Goal: Task Accomplishment & Management: Manage account settings

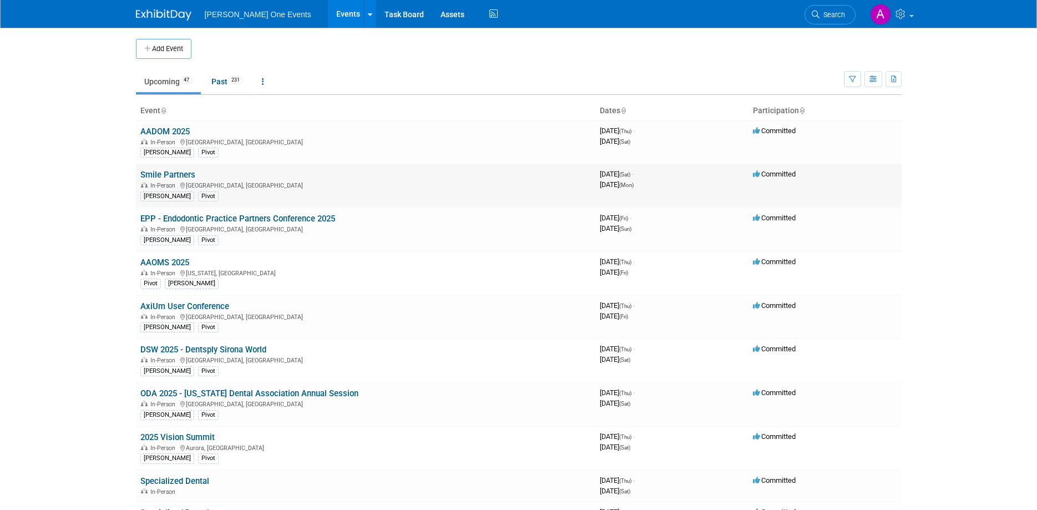
click at [178, 175] on link "Smile Partners" at bounding box center [167, 175] width 55 height 10
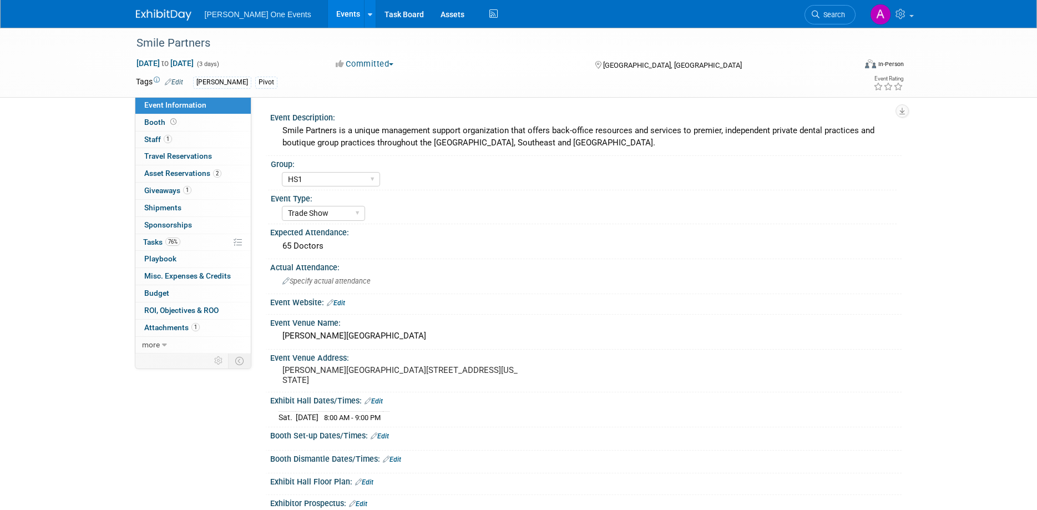
select select "HS1"
select select "Trade Show"
click at [169, 119] on span "Booth" at bounding box center [161, 122] width 34 height 9
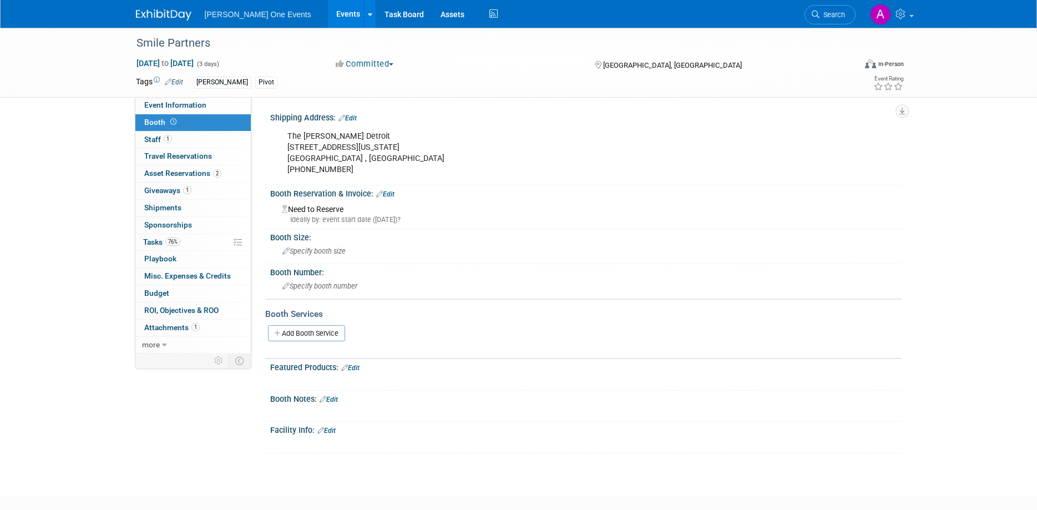
click at [357, 135] on div "The Godfrey Detroit 1401 Michigan Ave Detroit , MI 313-338-5000" at bounding box center [530, 152] width 500 height 55
click at [357, 136] on div "The Godfrey Detroit 1401 Michigan Ave Detroit , MI 313-338-5000" at bounding box center [530, 152] width 500 height 55
drag, startPoint x: 358, startPoint y: 146, endPoint x: 288, endPoint y: 152, distance: 70.7
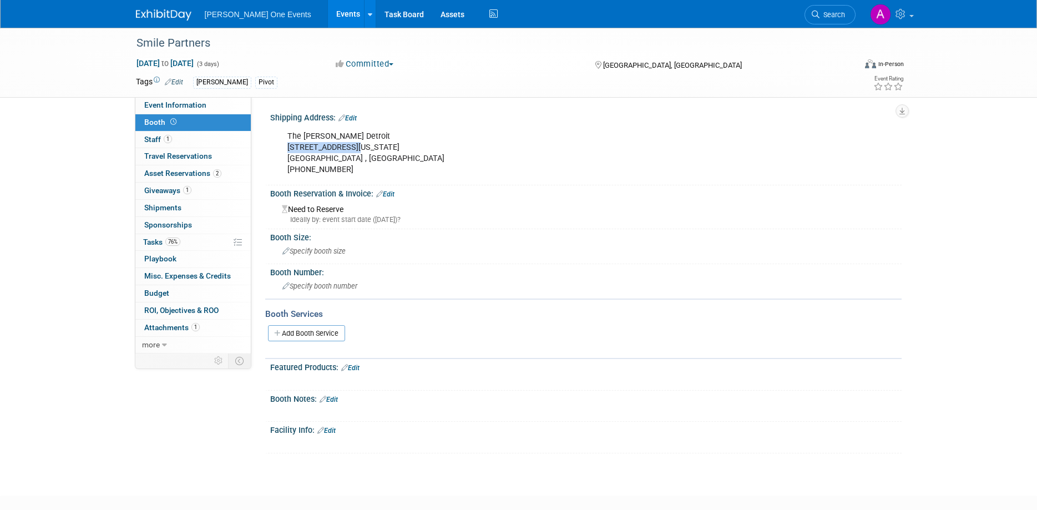
click at [288, 152] on div "The Godfrey Detroit 1401 Michigan Ave Detroit , MI 313-338-5000" at bounding box center [530, 152] width 500 height 55
copy div "1401 Michigan Ave"
click at [353, 160] on div "The Godfrey Detroit 1401 Michigan Ave Detroit , MI 313-338-5000" at bounding box center [530, 152] width 500 height 55
click at [332, 156] on div "The Godfrey Detroit 1401 Michigan Ave Detroit , MI 313-338-5000" at bounding box center [530, 152] width 500 height 55
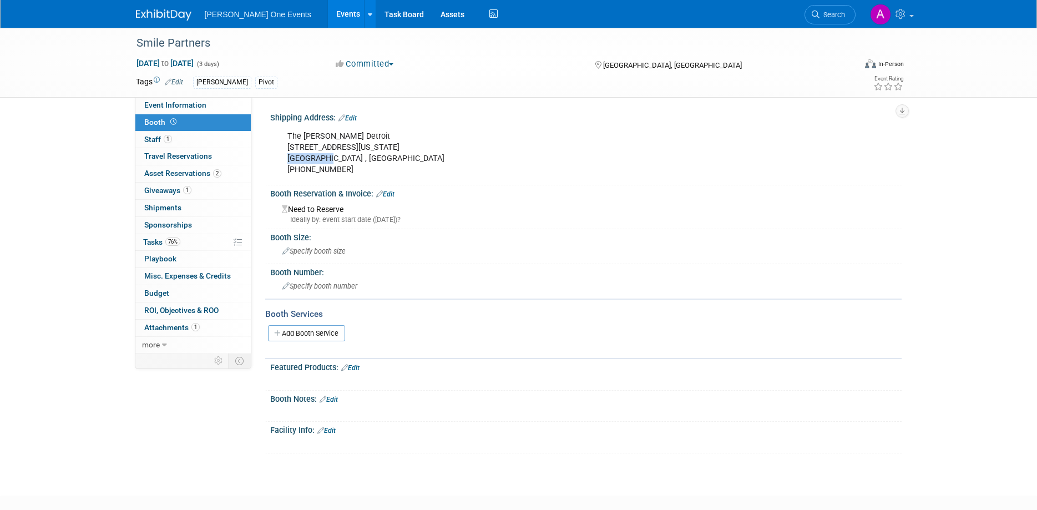
click at [327, 157] on div "The Godfrey Detroit 1401 Michigan Ave Detroit , MI 313-338-5000" at bounding box center [530, 152] width 500 height 55
drag, startPoint x: 329, startPoint y: 159, endPoint x: 283, endPoint y: 136, distance: 50.9
click at [283, 136] on div "The Godfrey Detroit 1401 Michigan Ave Detroit , MI 313-338-5000" at bounding box center [530, 152] width 500 height 55
copy div "The Godfrey Detroit 1401 Michigan Ave Detroit , MI"
click at [172, 202] on link "0 Shipments 0" at bounding box center [192, 208] width 115 height 17
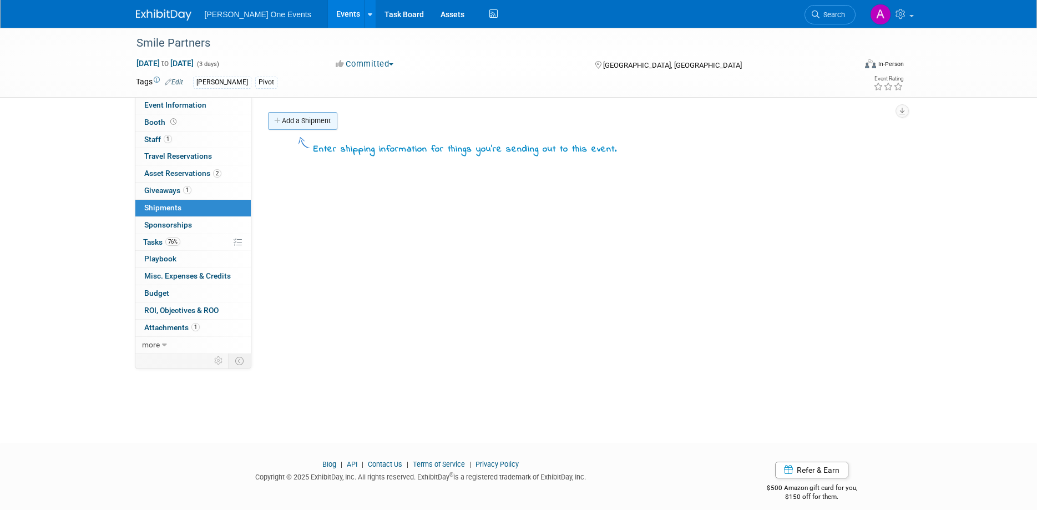
click at [295, 118] on link "Add a Shipment" at bounding box center [302, 121] width 69 height 18
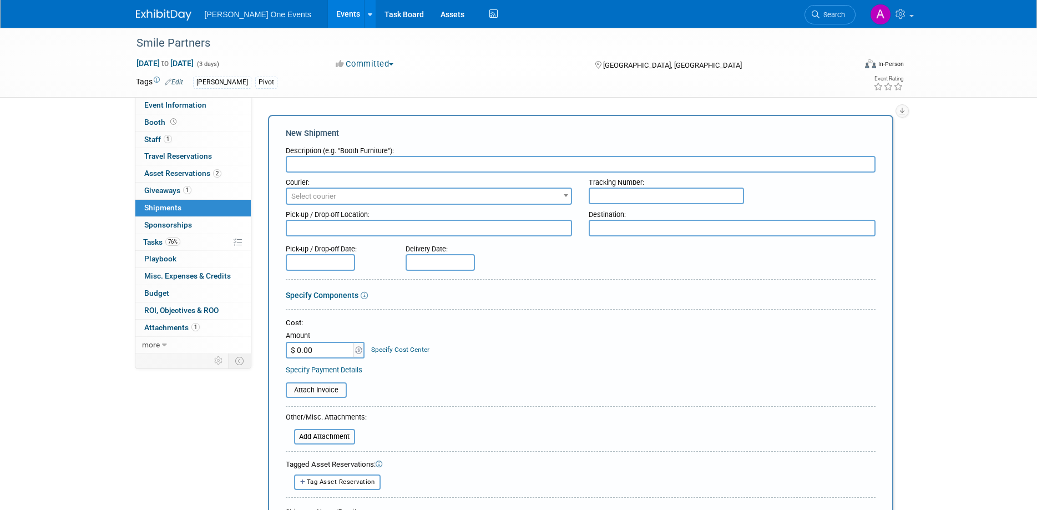
click at [340, 164] on input "text" at bounding box center [581, 164] width 590 height 17
type input "Booth Property"
click at [404, 196] on span "Select courier" at bounding box center [429, 197] width 285 height 16
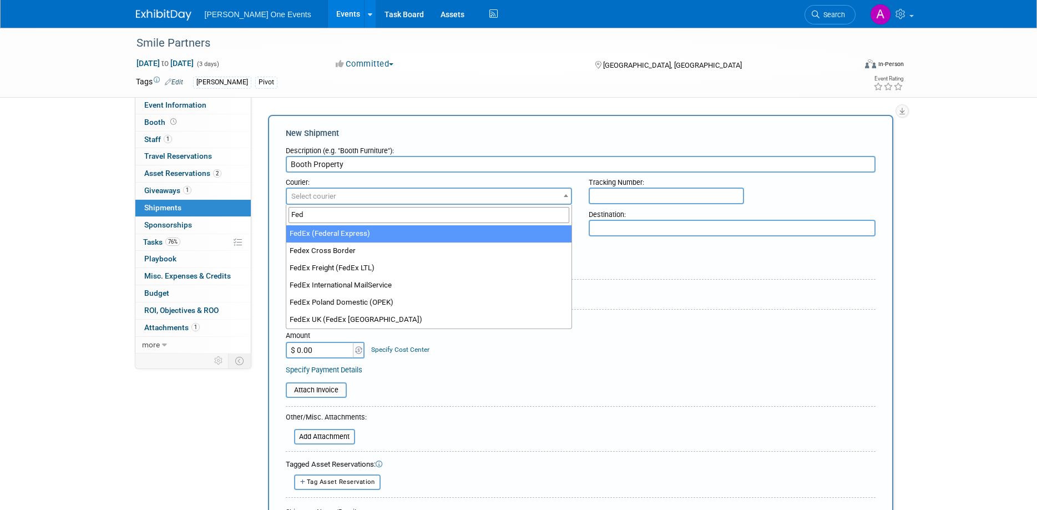
type input "Fed"
select select "206"
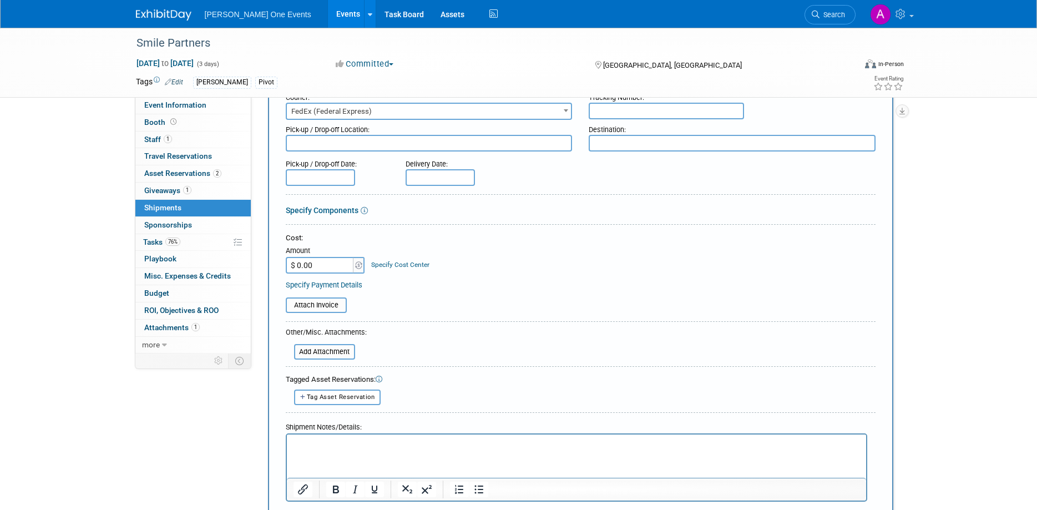
scroll to position [99, 0]
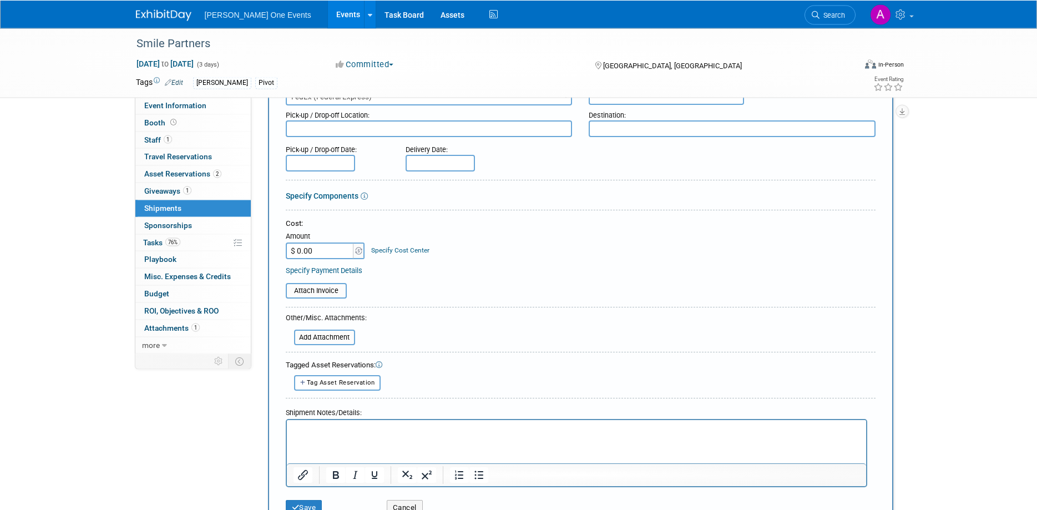
click at [337, 436] on html at bounding box center [575, 428] width 579 height 16
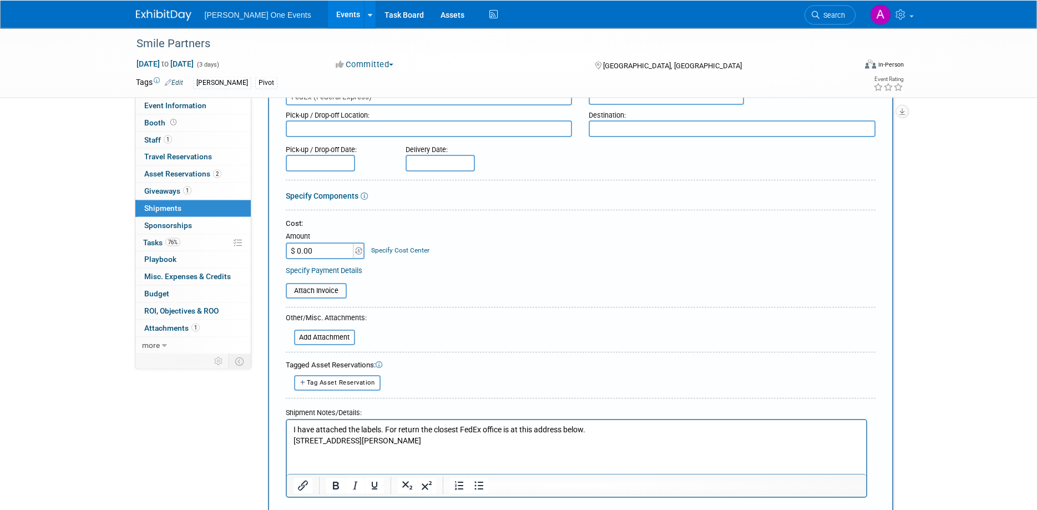
click at [585, 429] on p "I have attached the labels. For return the closest FedEx office is at this addr…" at bounding box center [576, 429] width 566 height 11
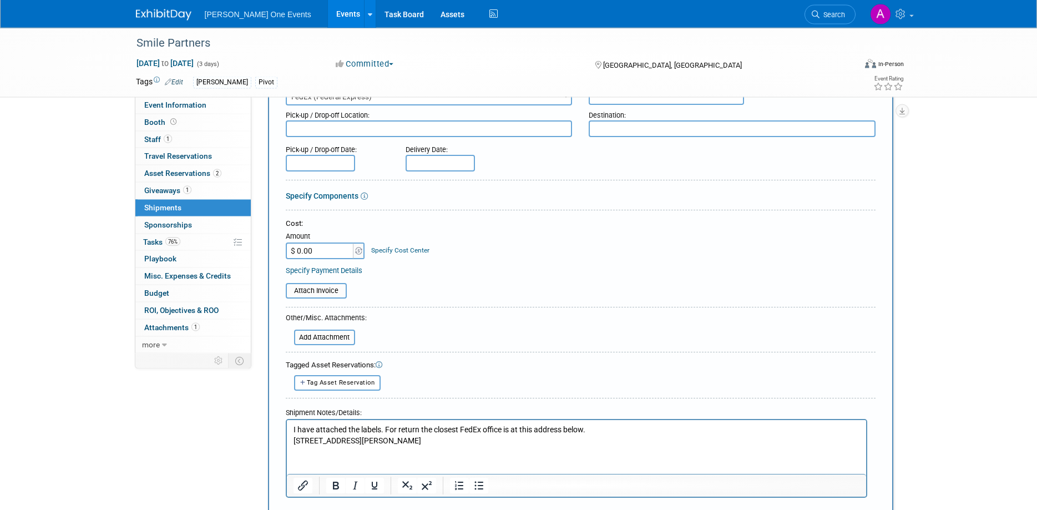
click at [595, 434] on p "I have attached the labels. For return the closest FedEx office is at this addr…" at bounding box center [576, 429] width 566 height 11
click at [419, 430] on p "I have attached the labels. For return the closest FedEx office is at this addr…" at bounding box center [576, 429] width 566 height 11
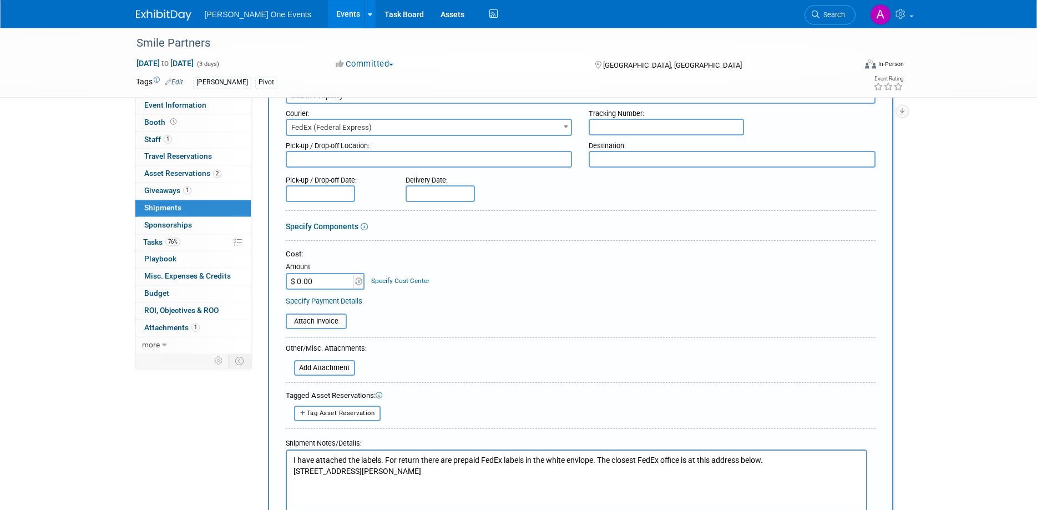
scroll to position [0, 0]
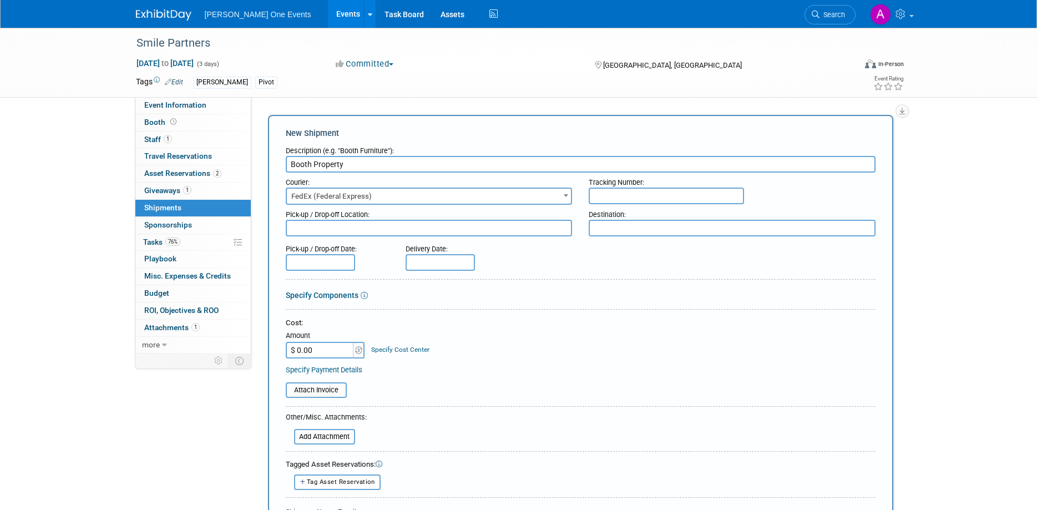
click at [609, 193] on input "text" at bounding box center [666, 196] width 155 height 17
type input "883969922510"
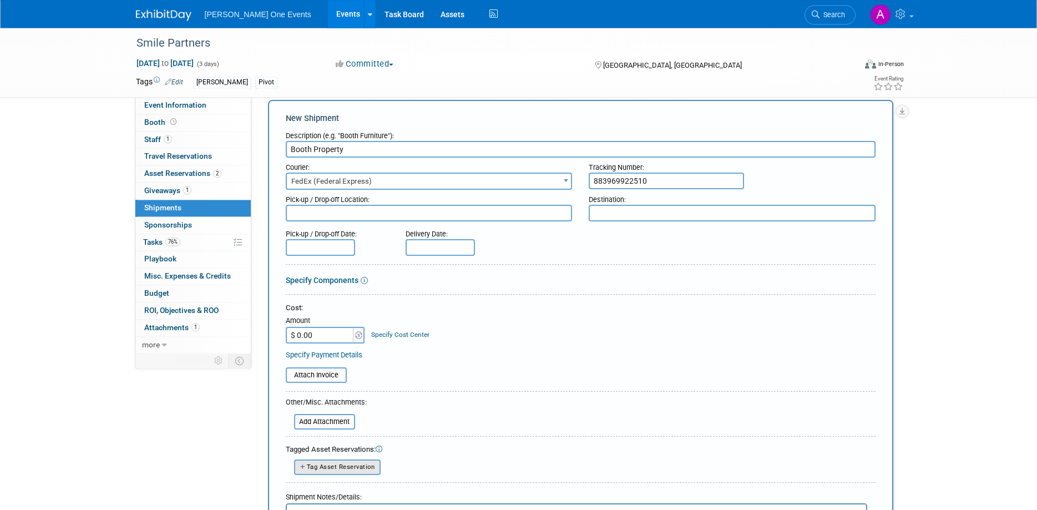
scroll to position [85, 0]
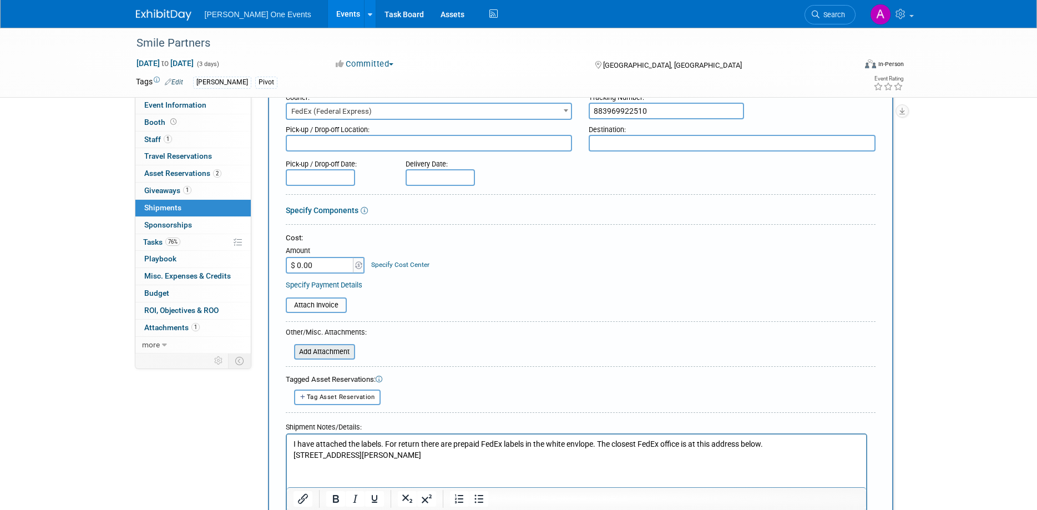
click at [310, 353] on input "file" at bounding box center [288, 351] width 132 height 13
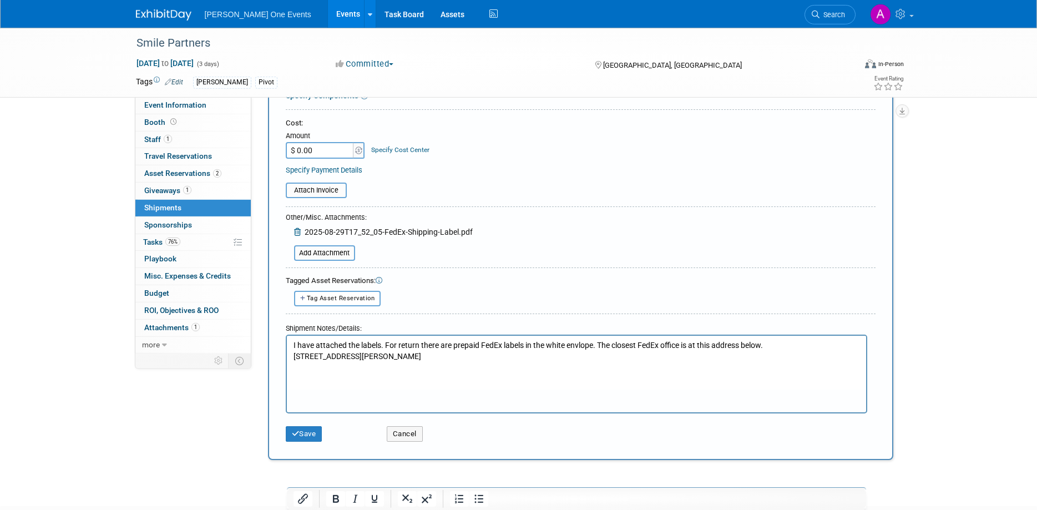
scroll to position [226, 0]
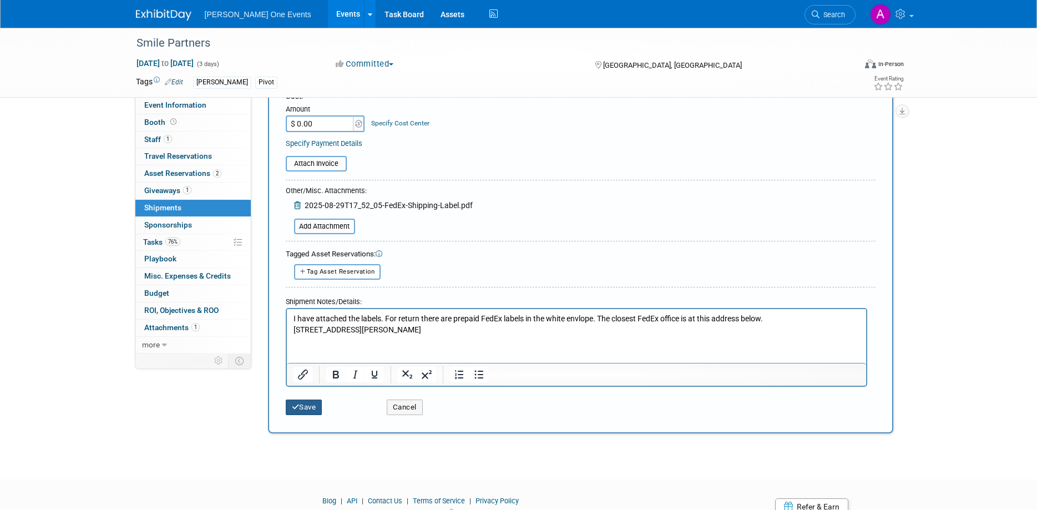
click at [297, 407] on icon "submit" at bounding box center [296, 406] width 8 height 7
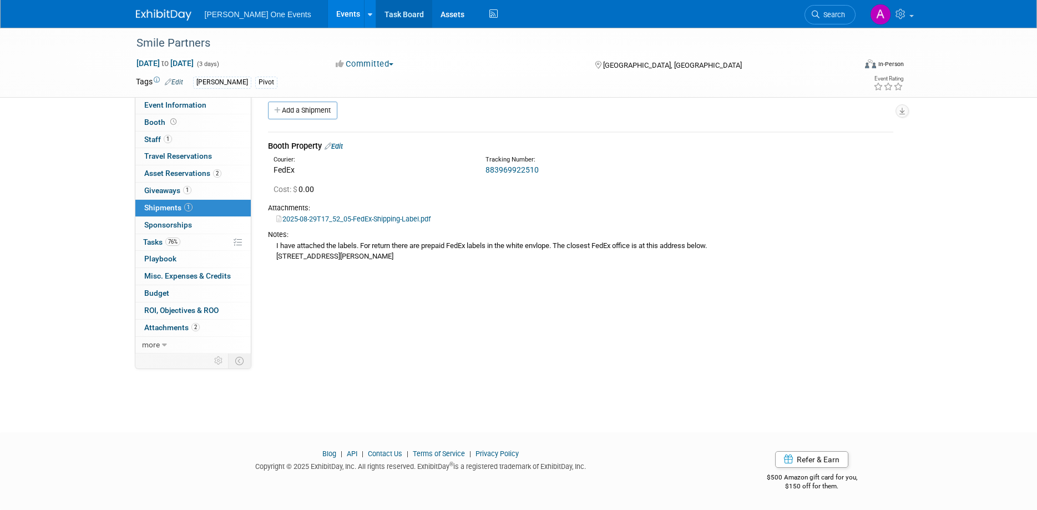
scroll to position [0, 0]
